Goal: Task Accomplishment & Management: Manage account settings

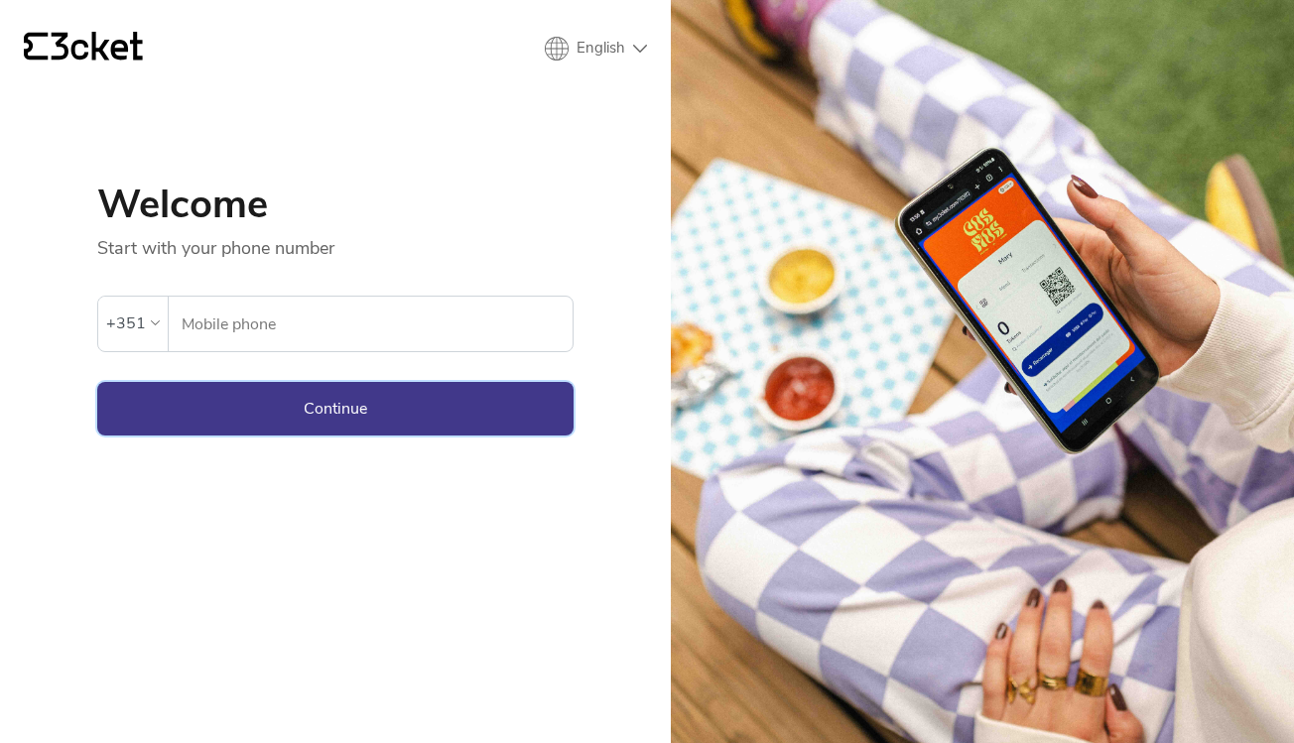
type input "936491314"
click at [350, 411] on button "Continue" at bounding box center [335, 409] width 476 height 54
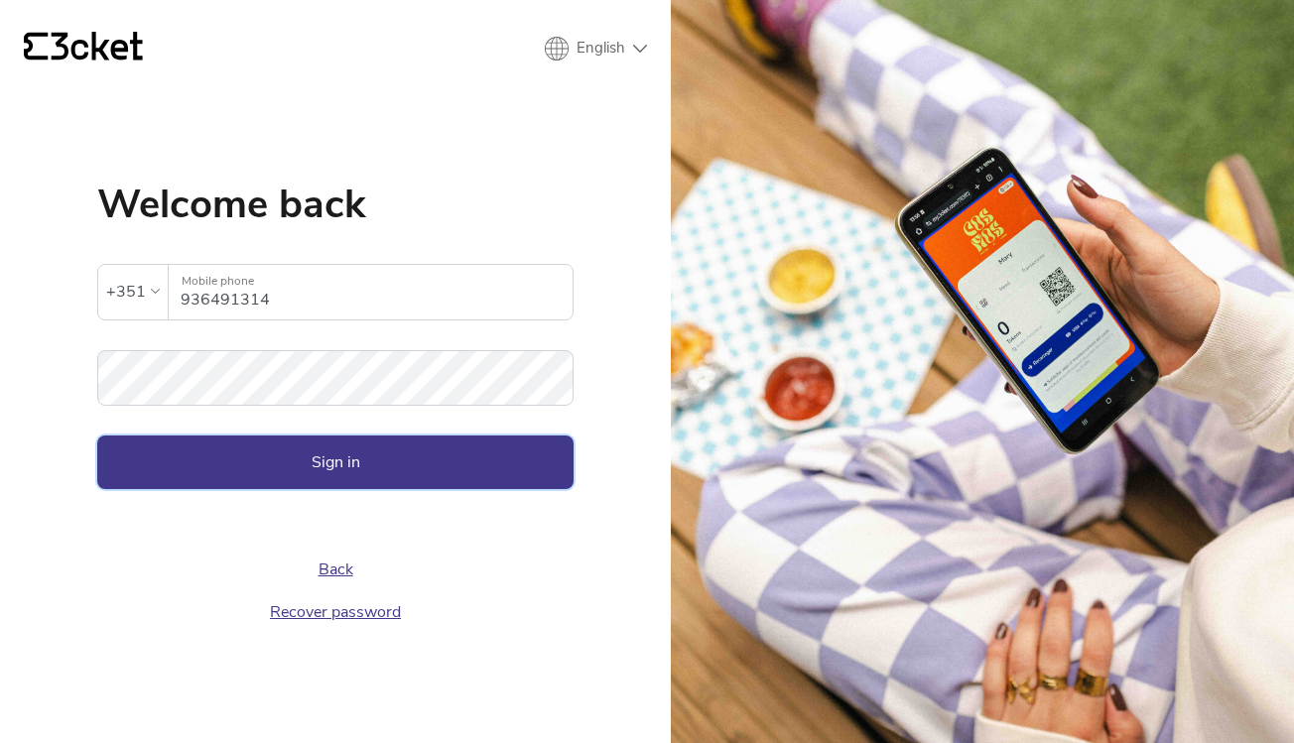
click at [342, 462] on button "Sign in" at bounding box center [335, 463] width 476 height 54
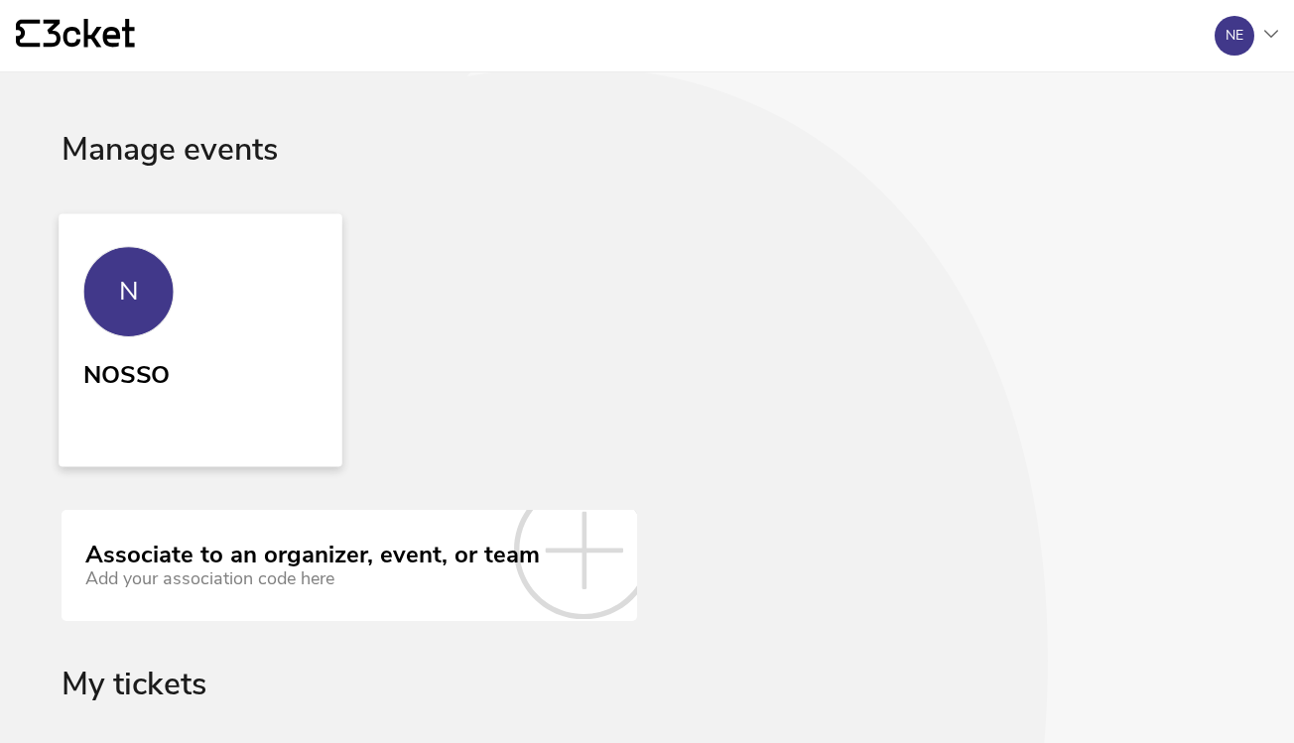
click at [289, 302] on link "N NOSSO" at bounding box center [201, 339] width 284 height 253
